Goal: Transaction & Acquisition: Book appointment/travel/reservation

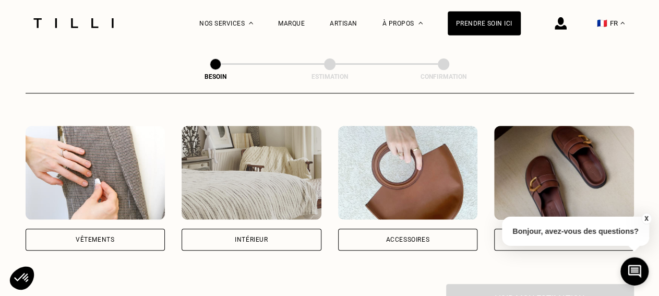
scroll to position [192, 0]
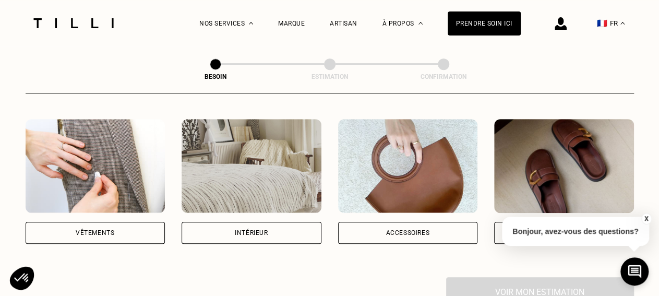
click at [75, 164] on img at bounding box center [96, 166] width 140 height 94
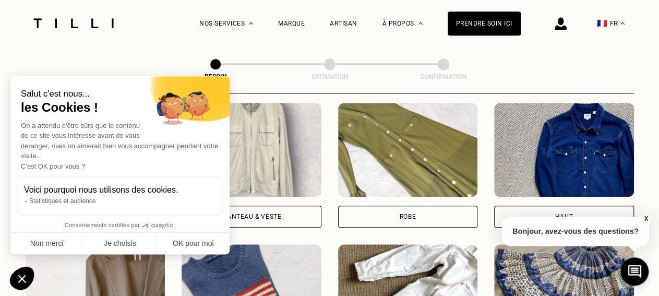
scroll to position [495, 0]
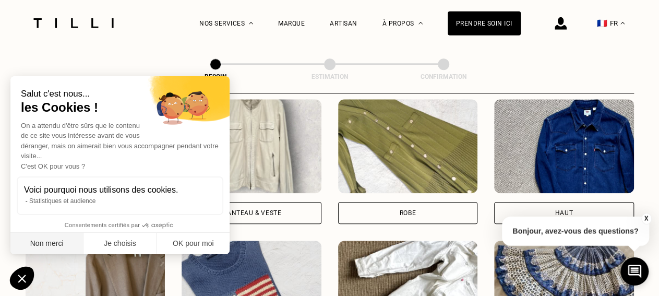
click at [41, 245] on button "Non merci" at bounding box center [46, 244] width 73 height 22
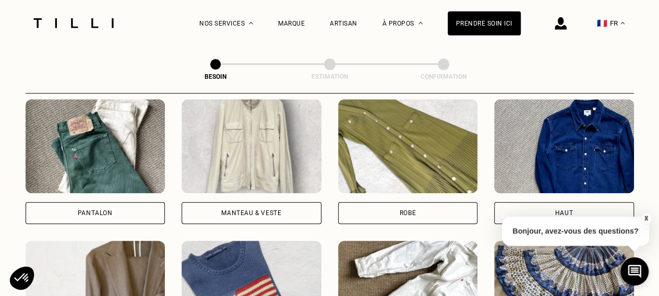
click at [77, 203] on div "Pantalon" at bounding box center [96, 213] width 140 height 22
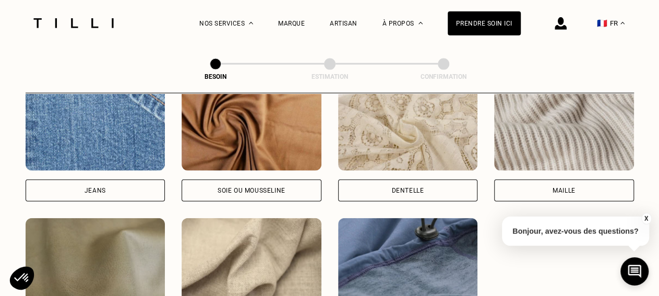
scroll to position [1133, 0]
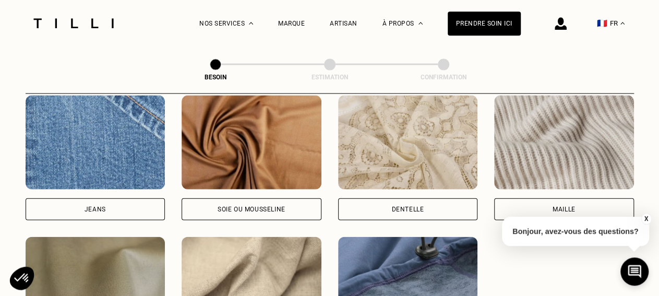
click at [581, 198] on div "Maille" at bounding box center [564, 209] width 140 height 22
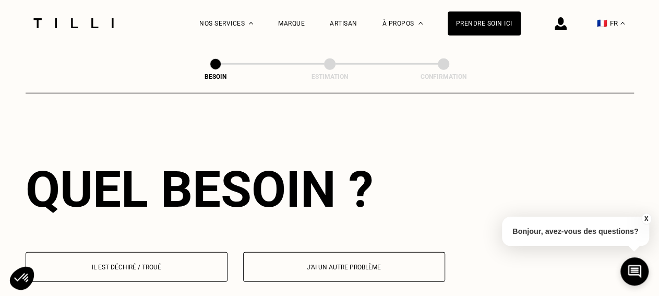
scroll to position [1401, 0]
click at [396, 263] on p "J‘ai un autre problème" at bounding box center [344, 266] width 190 height 7
select select "FR"
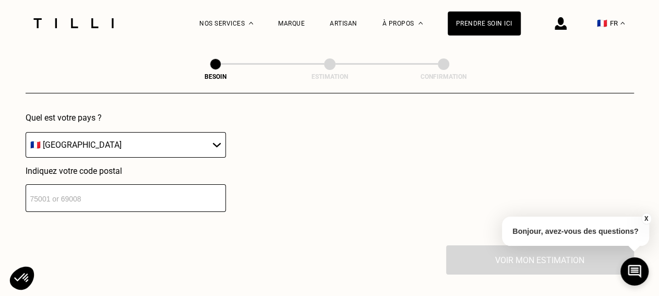
scroll to position [1738, 0]
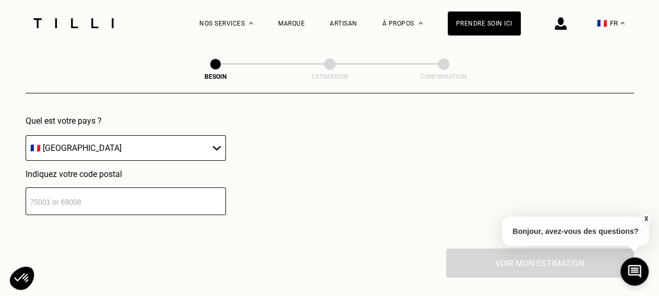
click at [155, 189] on input "number" at bounding box center [126, 201] width 200 height 28
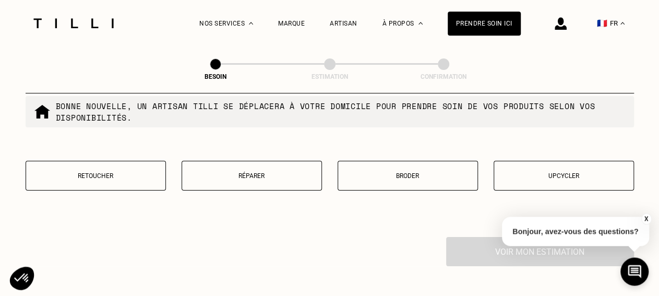
scroll to position [1949, 0]
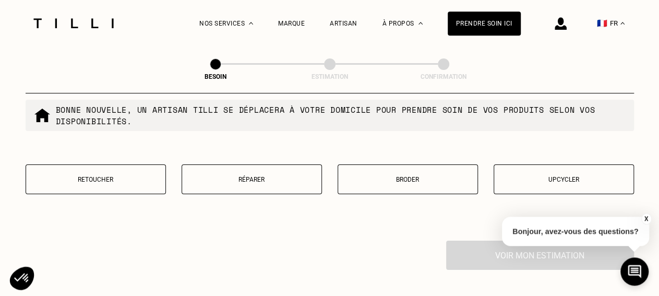
type input "91300"
click at [129, 180] on button "Retoucher" at bounding box center [96, 179] width 140 height 30
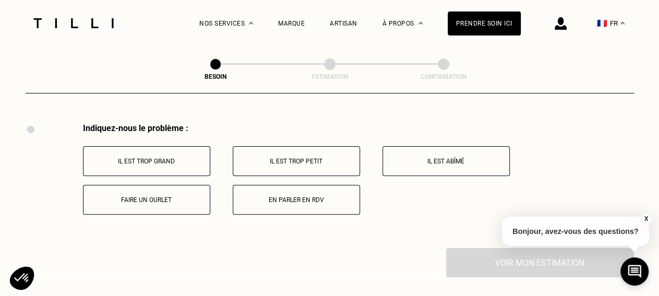
scroll to position [2067, 0]
click at [310, 149] on button "Il est trop petit" at bounding box center [296, 160] width 127 height 30
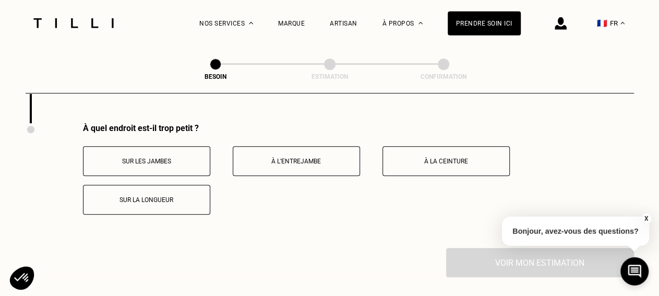
scroll to position [2192, 0]
click at [467, 150] on button "À la ceinture" at bounding box center [445, 160] width 127 height 30
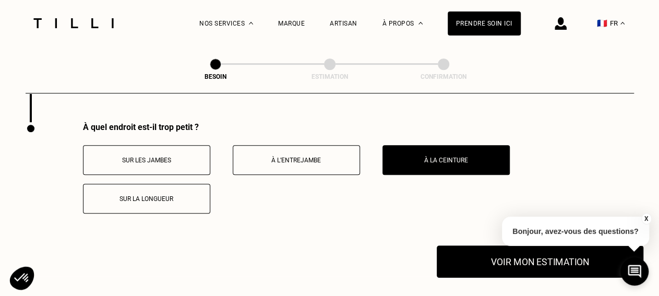
click at [513, 255] on button "Voir mon estimation" at bounding box center [539, 261] width 206 height 32
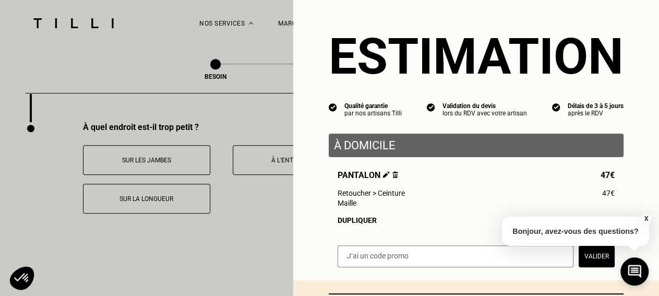
scroll to position [107, 0]
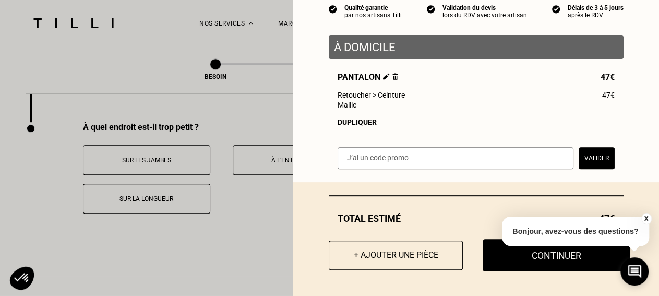
click at [560, 264] on button "Continuer" at bounding box center [556, 255] width 148 height 32
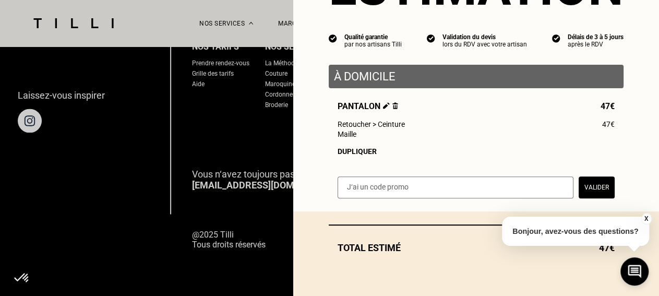
scroll to position [78, 0]
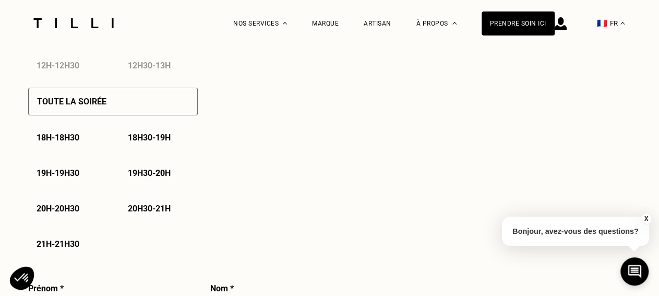
select select "FR"
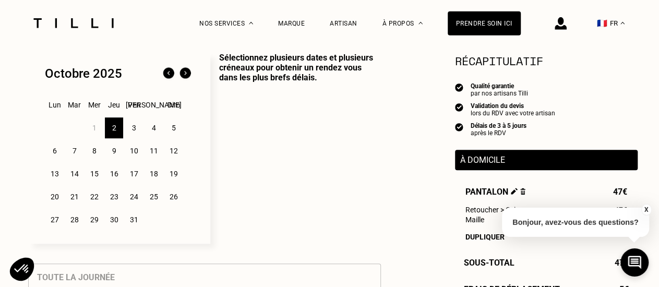
scroll to position [234, 0]
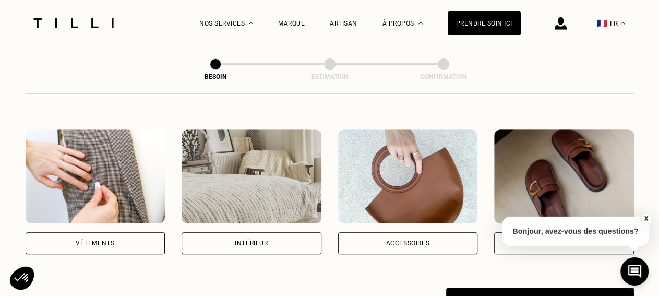
scroll to position [194, 0]
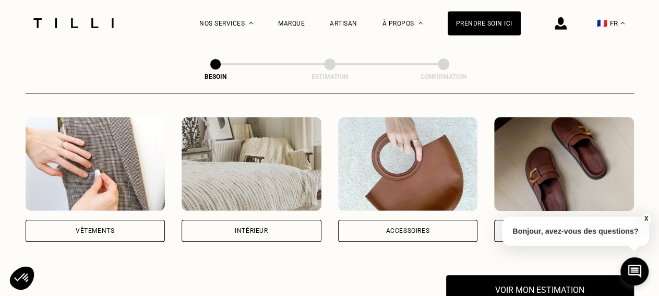
click at [87, 150] on img at bounding box center [96, 164] width 140 height 94
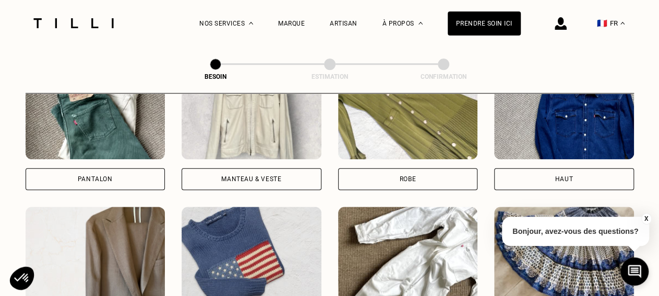
scroll to position [463, 0]
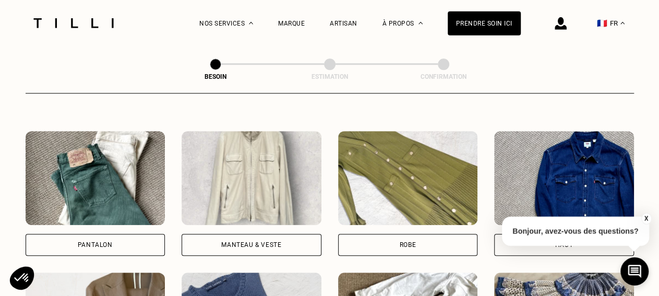
click at [103, 173] on img at bounding box center [96, 178] width 140 height 94
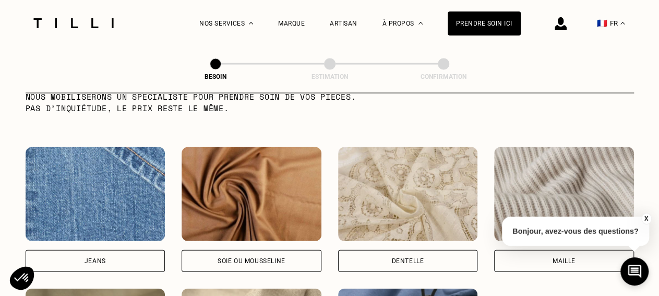
scroll to position [1167, 0]
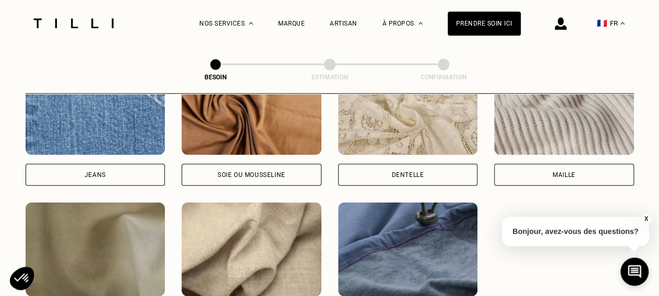
click at [569, 169] on div "Maille" at bounding box center [564, 174] width 140 height 22
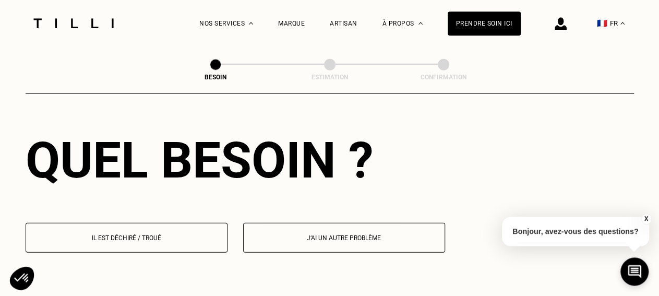
scroll to position [1522, 0]
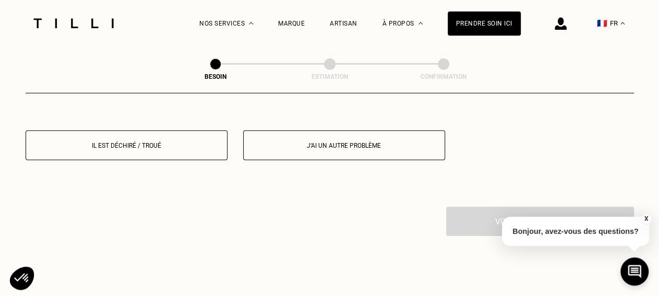
click at [318, 132] on button "J‘ai un autre problème" at bounding box center [344, 145] width 202 height 30
select select "FR"
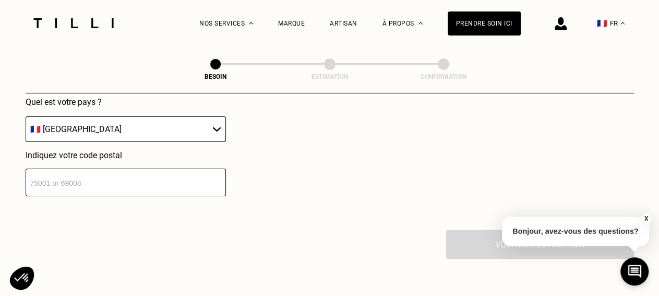
scroll to position [1741, 0]
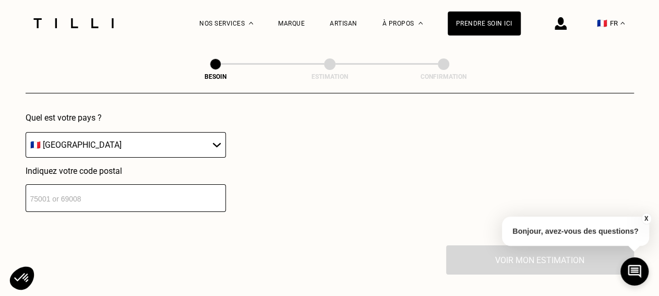
click at [138, 188] on input "number" at bounding box center [126, 198] width 200 height 28
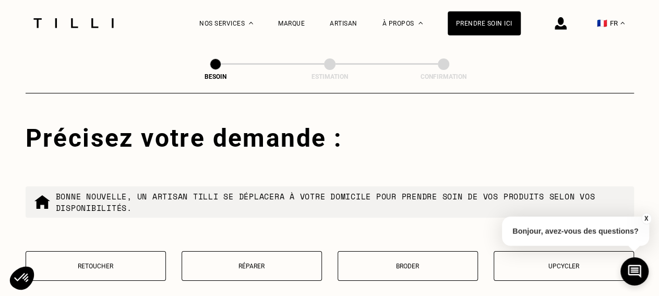
scroll to position [1863, 0]
type input "75001"
click at [109, 262] on p "Retoucher" at bounding box center [95, 265] width 129 height 7
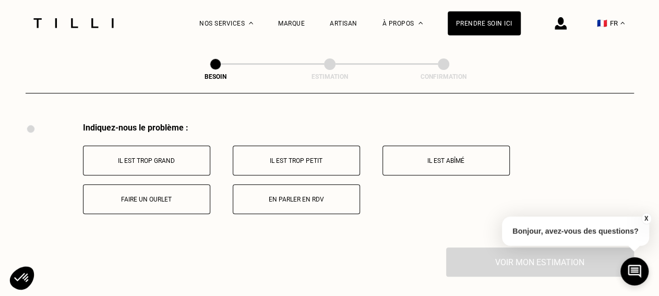
scroll to position [2067, 0]
click at [288, 149] on button "Il est trop petit" at bounding box center [296, 160] width 127 height 30
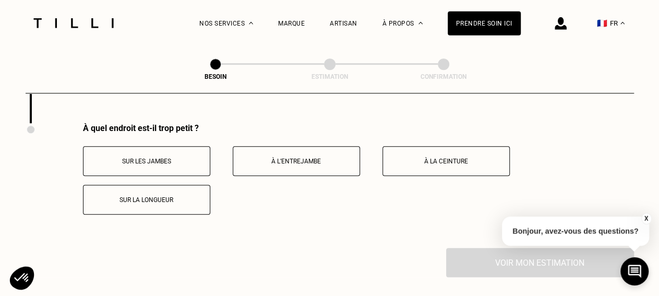
scroll to position [2192, 0]
click at [434, 161] on button "À la ceinture" at bounding box center [445, 160] width 127 height 30
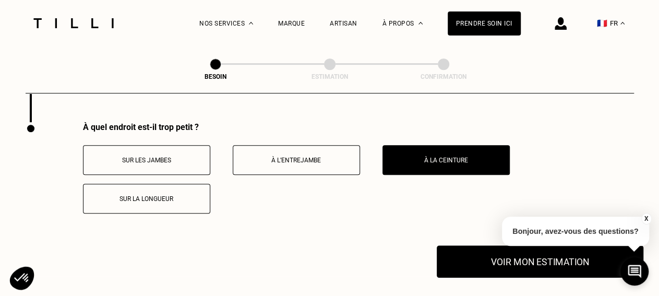
click at [509, 255] on button "Voir mon estimation" at bounding box center [539, 261] width 206 height 32
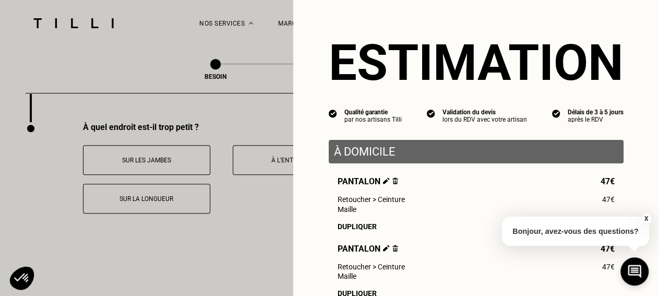
click at [392, 184] on img at bounding box center [395, 180] width 6 height 7
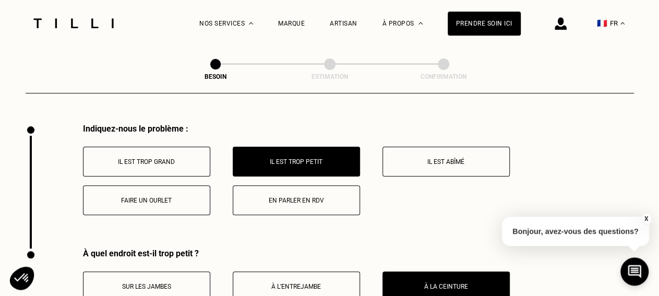
scroll to position [2007, 0]
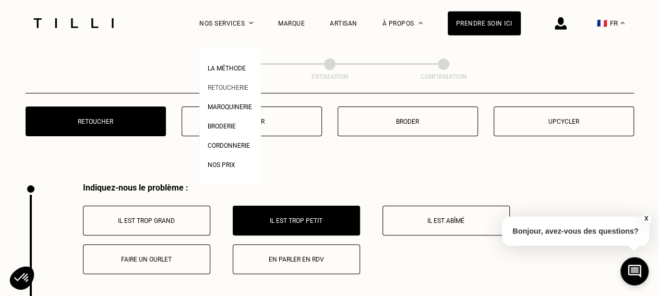
click at [240, 92] on link "Retoucherie" at bounding box center [228, 86] width 41 height 11
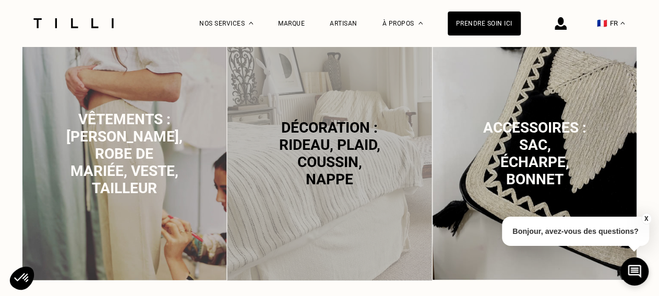
scroll to position [730, 0]
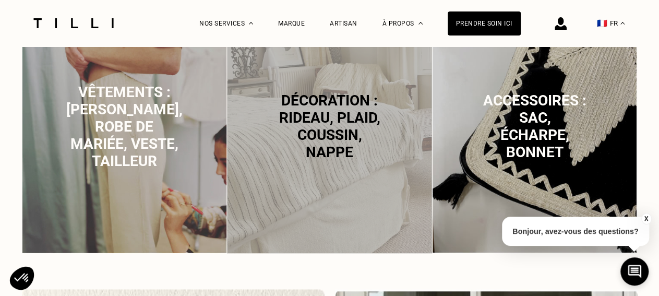
click at [182, 127] on img at bounding box center [124, 125] width 205 height 256
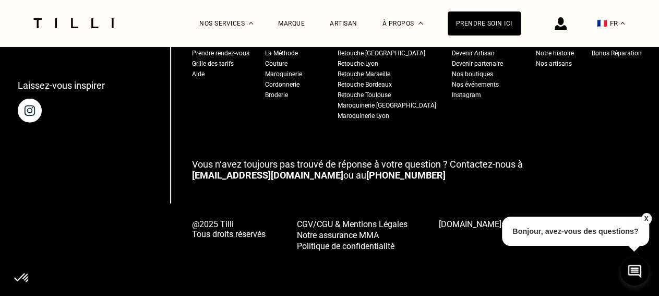
scroll to position [3205, 0]
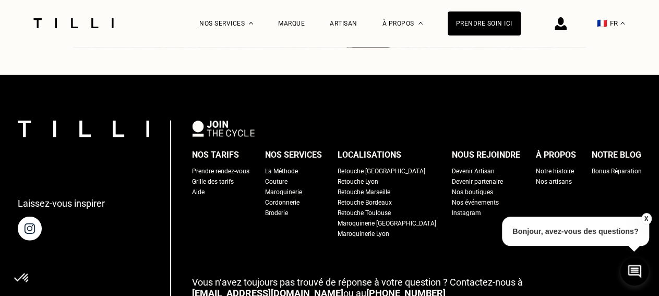
click at [233, 187] on div "Grille des tarifs" at bounding box center [213, 181] width 42 height 10
select select "FR"
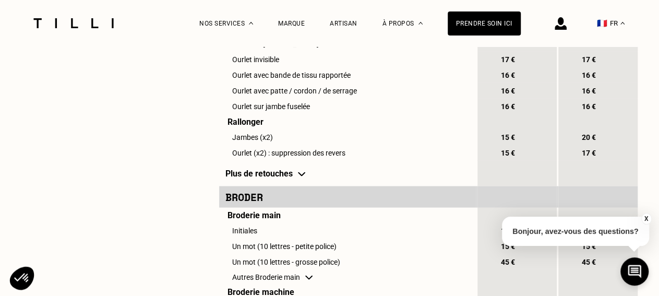
scroll to position [977, 0]
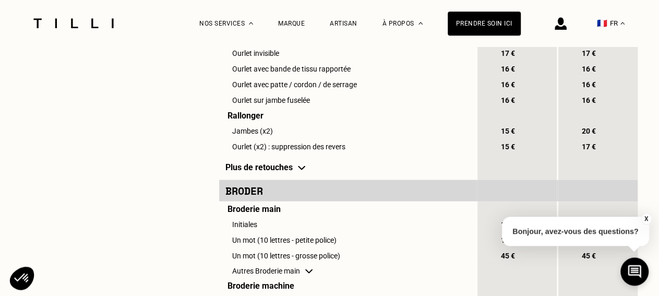
click at [304, 169] on img at bounding box center [301, 167] width 7 height 4
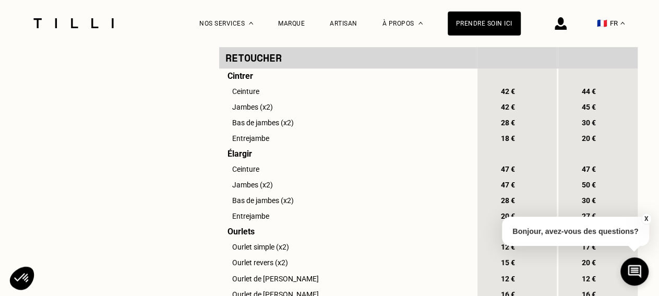
scroll to position [688, 0]
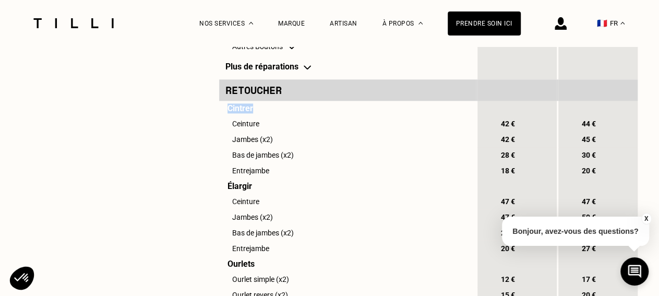
drag, startPoint x: 229, startPoint y: 119, endPoint x: 256, endPoint y: 120, distance: 26.6
click at [256, 116] on td "Cintrer" at bounding box center [347, 108] width 257 height 15
